Goal: Transaction & Acquisition: Purchase product/service

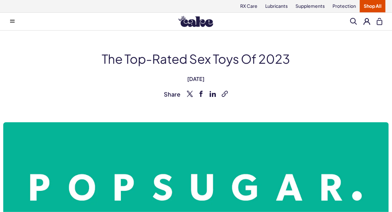
click at [177, 70] on div "The Top-Rated Sex Toys of 2023 August 7, 2023 Share Copy link" at bounding box center [196, 74] width 373 height 48
drag, startPoint x: 177, startPoint y: 70, endPoint x: 229, endPoint y: 71, distance: 51.8
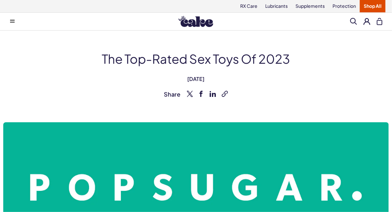
click at [229, 71] on div "The Top-Rated Sex Toys of 2023 August 7, 2023 Share Copy link" at bounding box center [196, 74] width 373 height 48
click at [244, 73] on div "The Top-Rated Sex Toys of 2023 August 7, 2023 Share Copy link" at bounding box center [196, 74] width 373 height 48
click at [328, 88] on div "The Top-Rated Sex Toys of 2023 August 7, 2023 Share Copy link" at bounding box center [196, 74] width 373 height 48
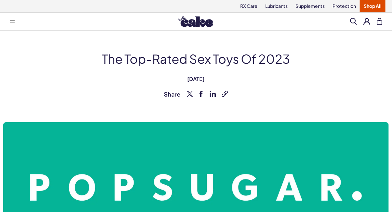
click at [328, 88] on div "The Top-Rated Sex Toys of 2023 August 7, 2023 Share Copy link" at bounding box center [196, 74] width 373 height 48
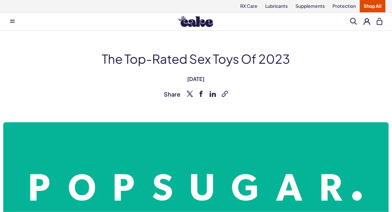
click at [336, 97] on ul "Share Copy link" at bounding box center [196, 94] width 373 height 8
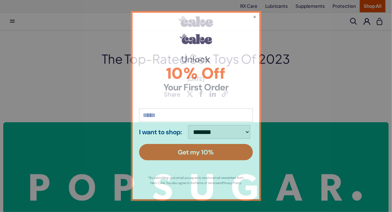
click at [336, 97] on div "**********" at bounding box center [196, 106] width 392 height 212
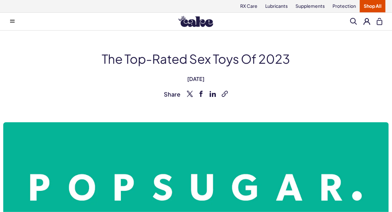
click at [322, 82] on span "August 7, 2023" at bounding box center [196, 78] width 373 height 7
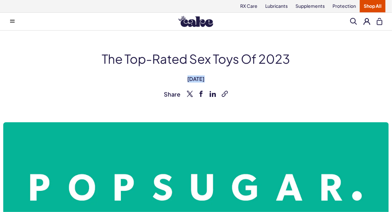
click at [322, 82] on span "August 7, 2023" at bounding box center [196, 78] width 373 height 7
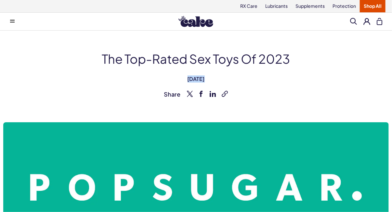
click at [322, 82] on span "August 7, 2023" at bounding box center [196, 78] width 373 height 7
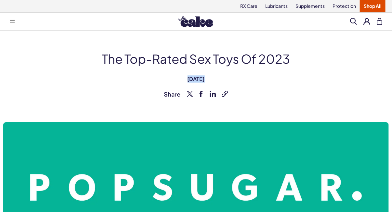
click at [322, 82] on span "August 7, 2023" at bounding box center [196, 78] width 373 height 7
drag, startPoint x: 322, startPoint y: 82, endPoint x: 326, endPoint y: 90, distance: 9.3
click at [326, 90] on ul "Share Copy link" at bounding box center [196, 94] width 373 height 8
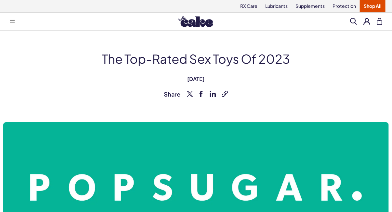
click at [326, 90] on ul "Share Copy link" at bounding box center [196, 94] width 373 height 8
click at [270, 77] on span "August 7, 2023" at bounding box center [196, 78] width 373 height 7
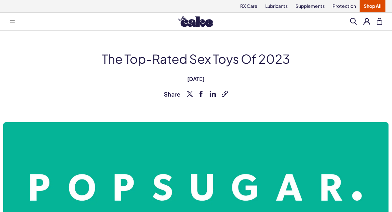
click at [280, 41] on div "The Top-Rated Sex Toys of 2023 August 7, 2023 Share Copy link Share Copy link T…" at bounding box center [196, 197] width 392 height 333
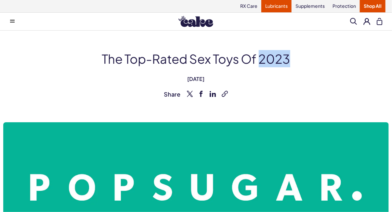
click at [280, 6] on link "Lubricants" at bounding box center [277, 6] width 30 height 12
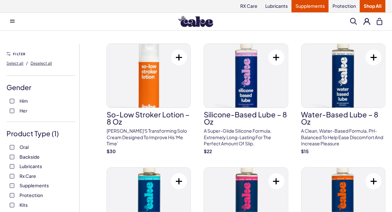
click at [308, 0] on link "Supplements" at bounding box center [310, 6] width 37 height 12
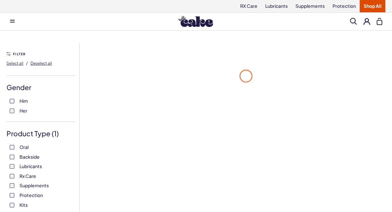
click at [346, 3] on link "Protection" at bounding box center [344, 6] width 31 height 12
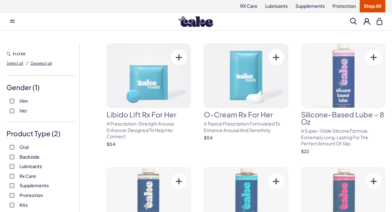
click at [114, 192] on img at bounding box center [149, 200] width 84 height 64
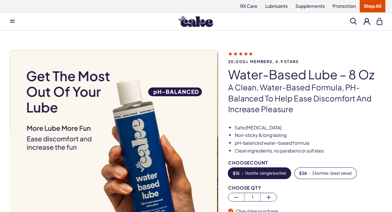
click at [286, 186] on div "Choose Qty" at bounding box center [305, 187] width 154 height 5
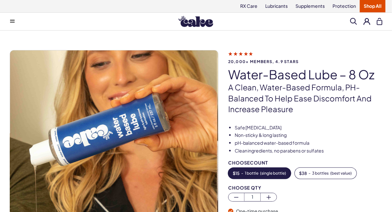
click at [286, 186] on div "Choose Qty" at bounding box center [305, 187] width 154 height 5
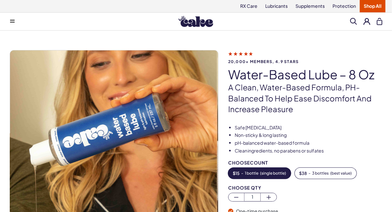
click at [286, 186] on div "Choose Qty" at bounding box center [305, 187] width 154 height 5
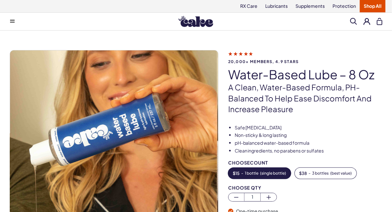
click at [286, 186] on div "Choose Qty" at bounding box center [305, 187] width 154 height 5
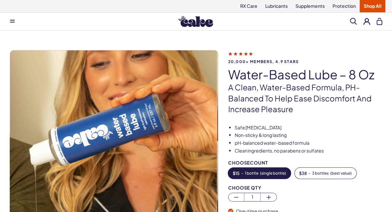
click at [286, 186] on div "Choose Qty" at bounding box center [305, 187] width 154 height 5
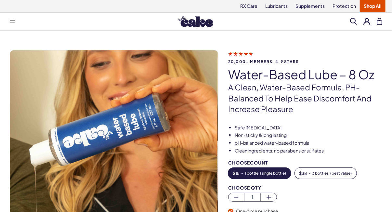
click at [286, 186] on div "Choose Qty" at bounding box center [305, 187] width 154 height 5
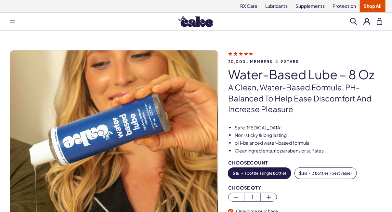
click at [286, 186] on div "Choose Qty" at bounding box center [305, 187] width 154 height 5
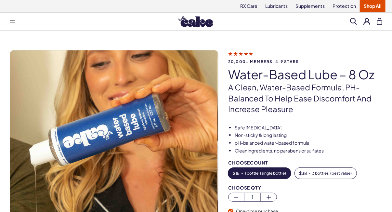
click at [286, 186] on div "Choose Qty" at bounding box center [305, 187] width 154 height 5
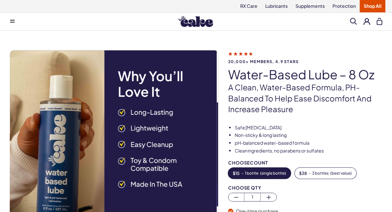
click at [286, 186] on div "Choose Qty" at bounding box center [305, 187] width 154 height 5
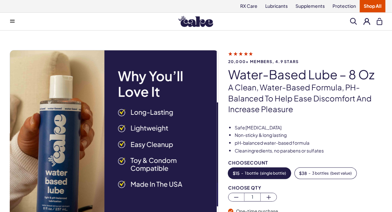
click at [286, 186] on div "Choose Qty" at bounding box center [305, 187] width 154 height 5
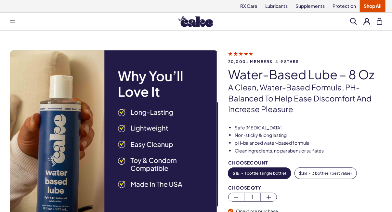
click at [286, 186] on div "Choose Qty" at bounding box center [305, 187] width 154 height 5
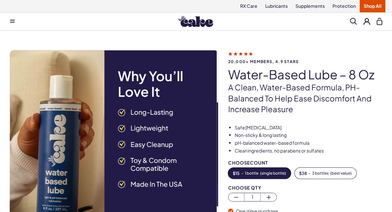
click at [286, 186] on div "Choose Qty" at bounding box center [305, 187] width 154 height 5
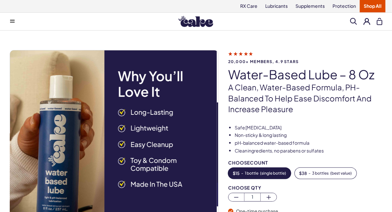
click at [286, 186] on div "Choose Qty" at bounding box center [305, 187] width 154 height 5
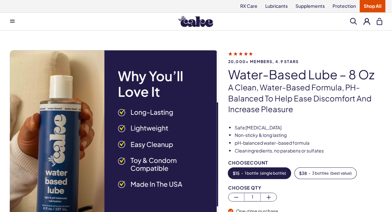
click at [286, 186] on div "Choose Qty" at bounding box center [305, 187] width 154 height 5
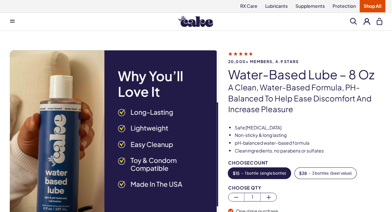
click at [286, 186] on div "Choose Qty" at bounding box center [305, 187] width 154 height 5
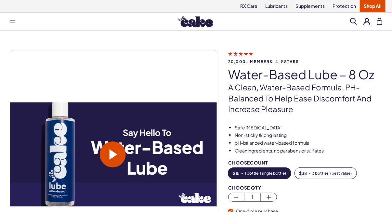
click at [286, 186] on div "Choose Qty" at bounding box center [305, 187] width 154 height 5
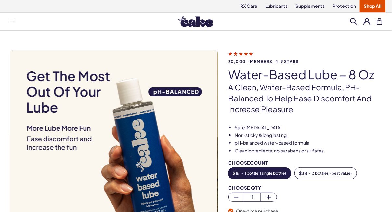
click at [51, 166] on img at bounding box center [113, 154] width 208 height 208
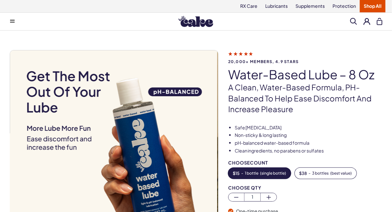
scroll to position [508, 0]
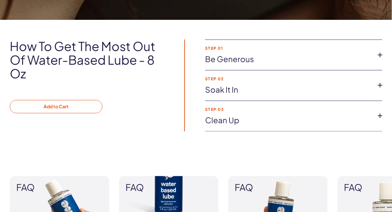
click at [45, 111] on button "Add to Cart" at bounding box center [56, 107] width 93 height 14
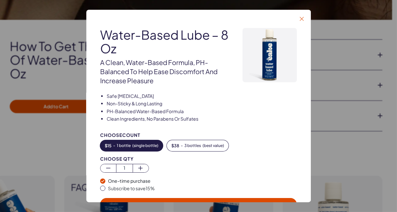
click at [303, 19] on icon "button" at bounding box center [302, 19] width 4 height 4
